Goal: Navigation & Orientation: Understand site structure

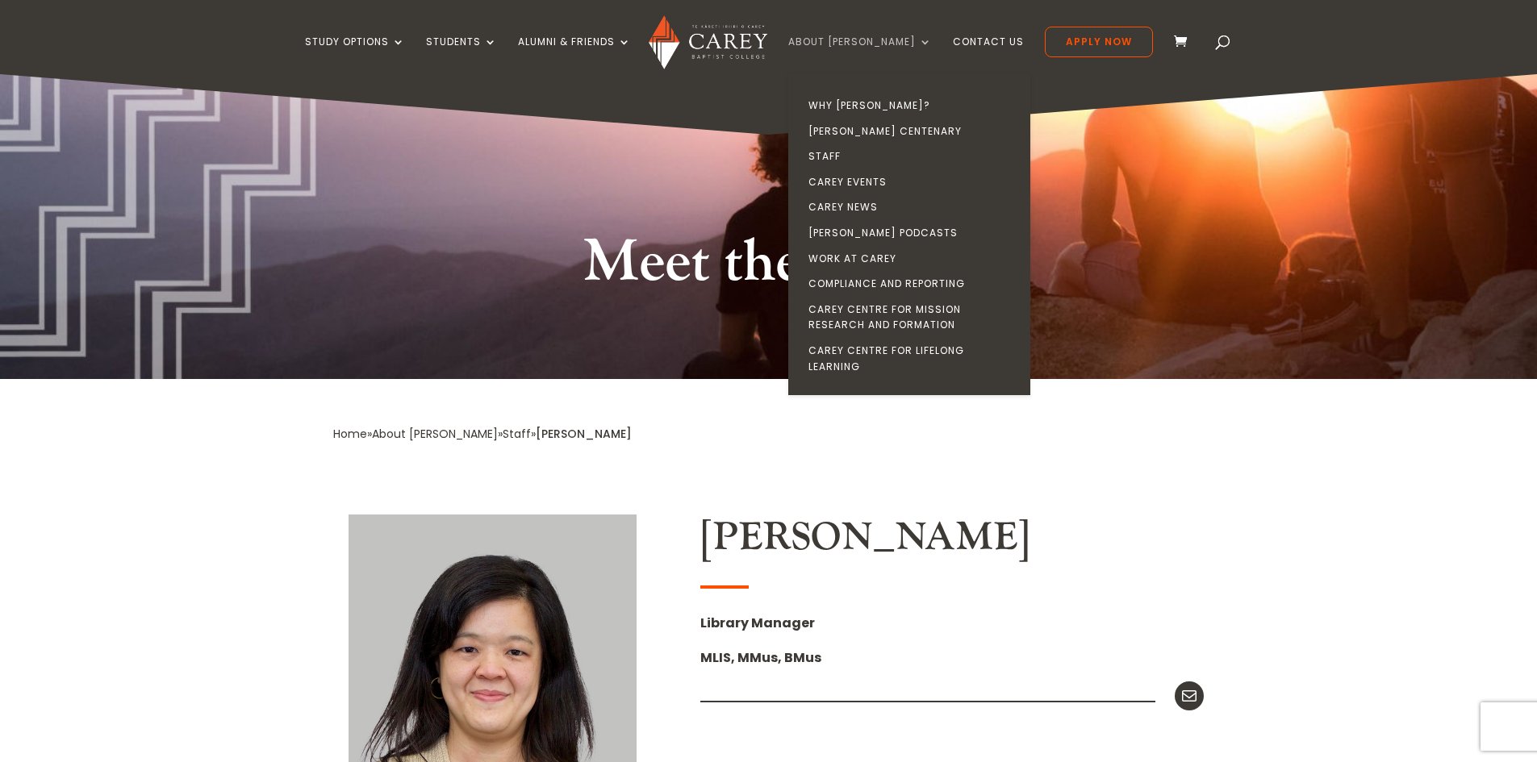
click at [863, 43] on link "About [PERSON_NAME]" at bounding box center [860, 55] width 144 height 38
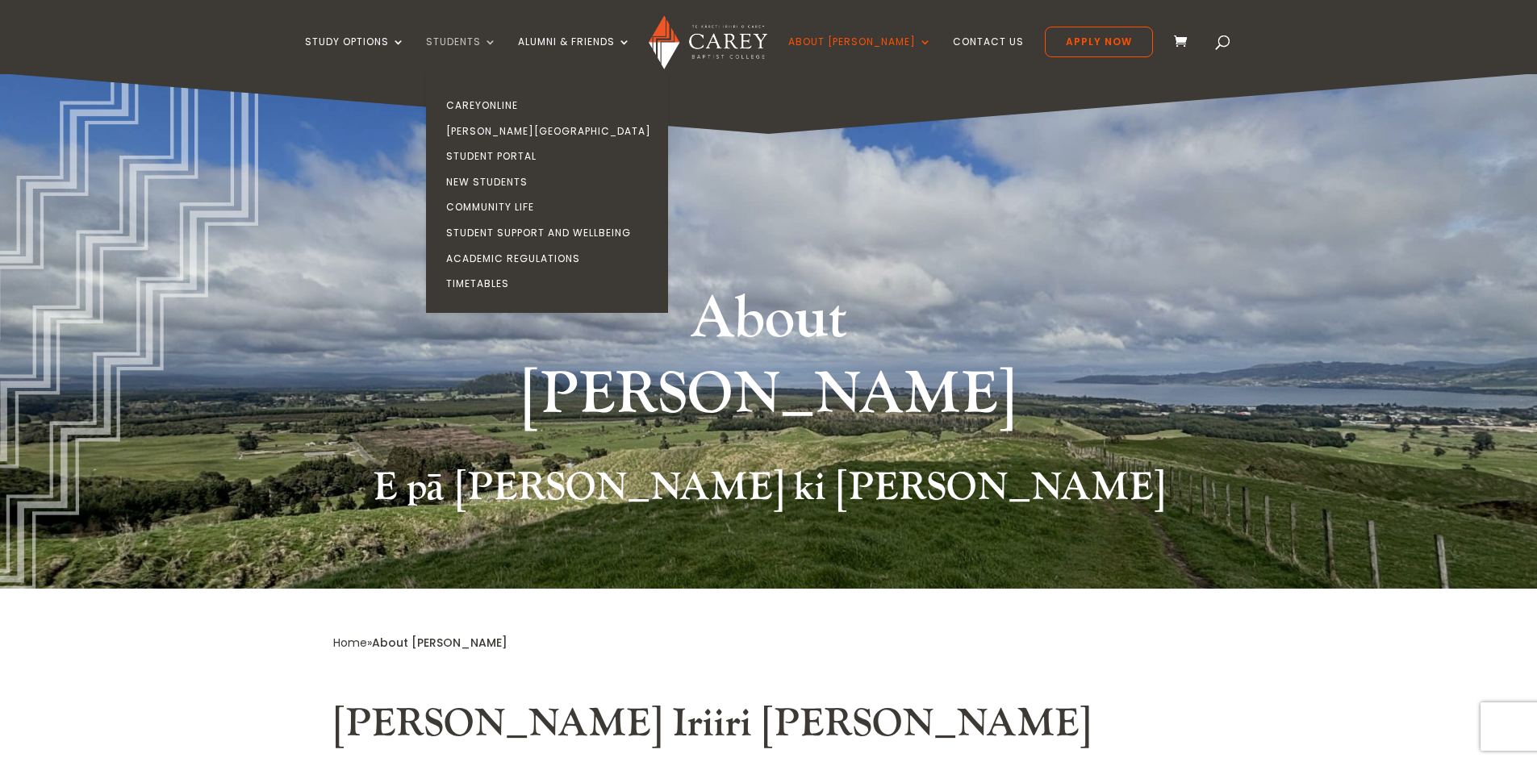
click at [488, 43] on link "Students" at bounding box center [461, 55] width 71 height 38
